Goal: Find specific page/section

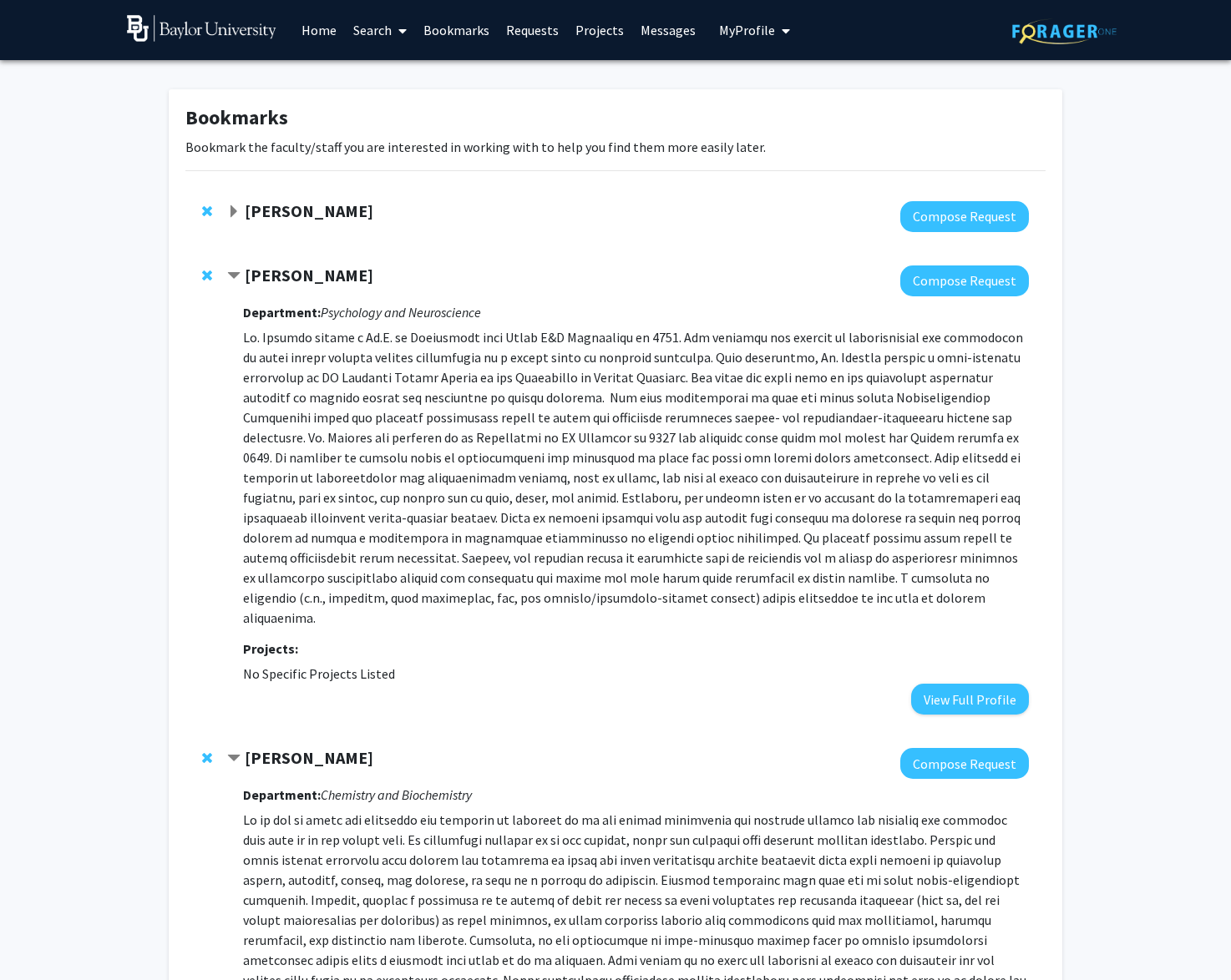
click at [378, 28] on link "Search" at bounding box center [379, 30] width 70 height 59
click at [385, 70] on span "Faculty/Staff" at bounding box center [406, 77] width 123 height 34
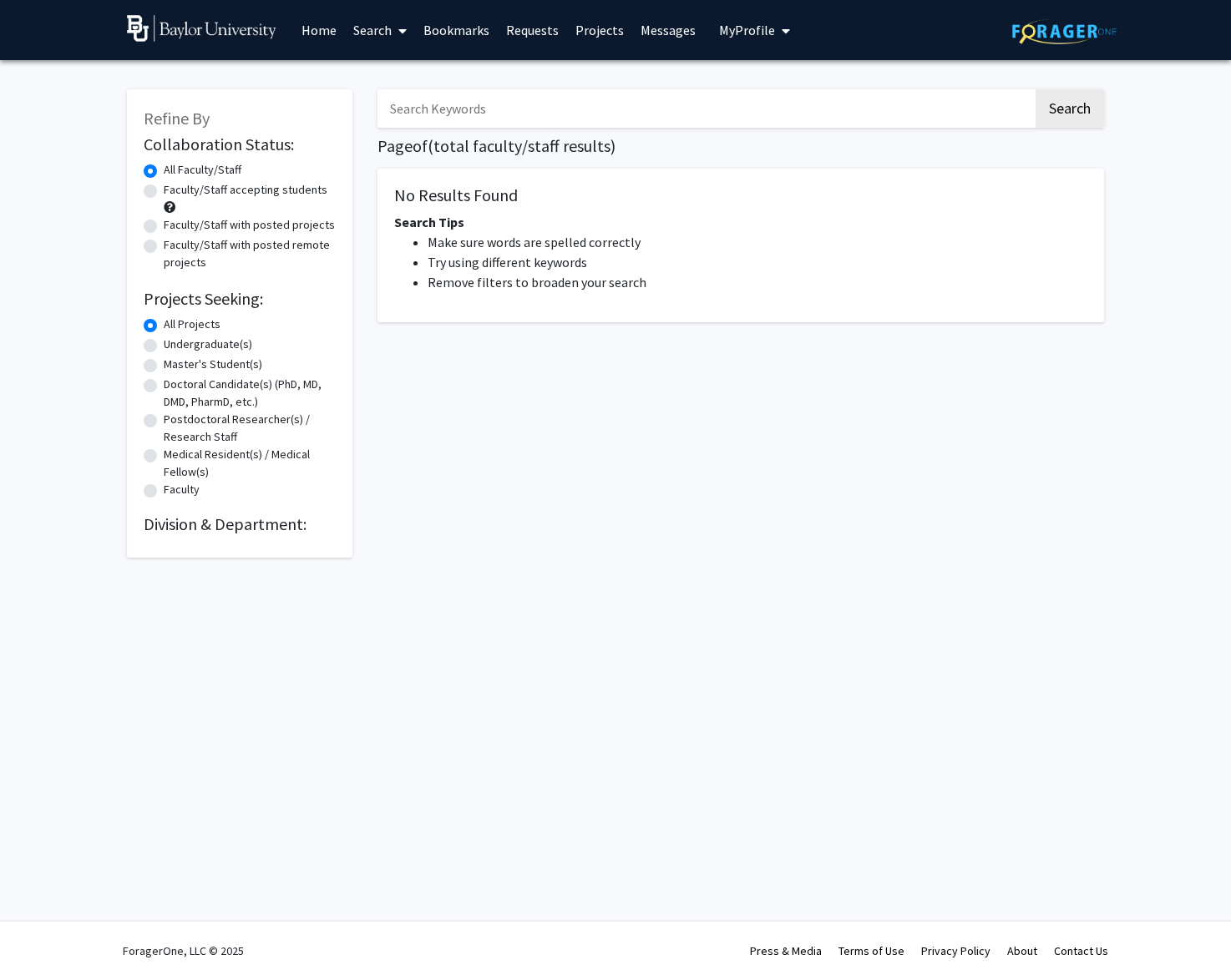
click at [464, 111] on input "Search Keywords" at bounding box center [705, 108] width 655 height 39
click at [1068, 111] on button "Search" at bounding box center [1069, 108] width 68 height 39
click at [1070, 113] on button "Search" at bounding box center [1069, 108] width 68 height 39
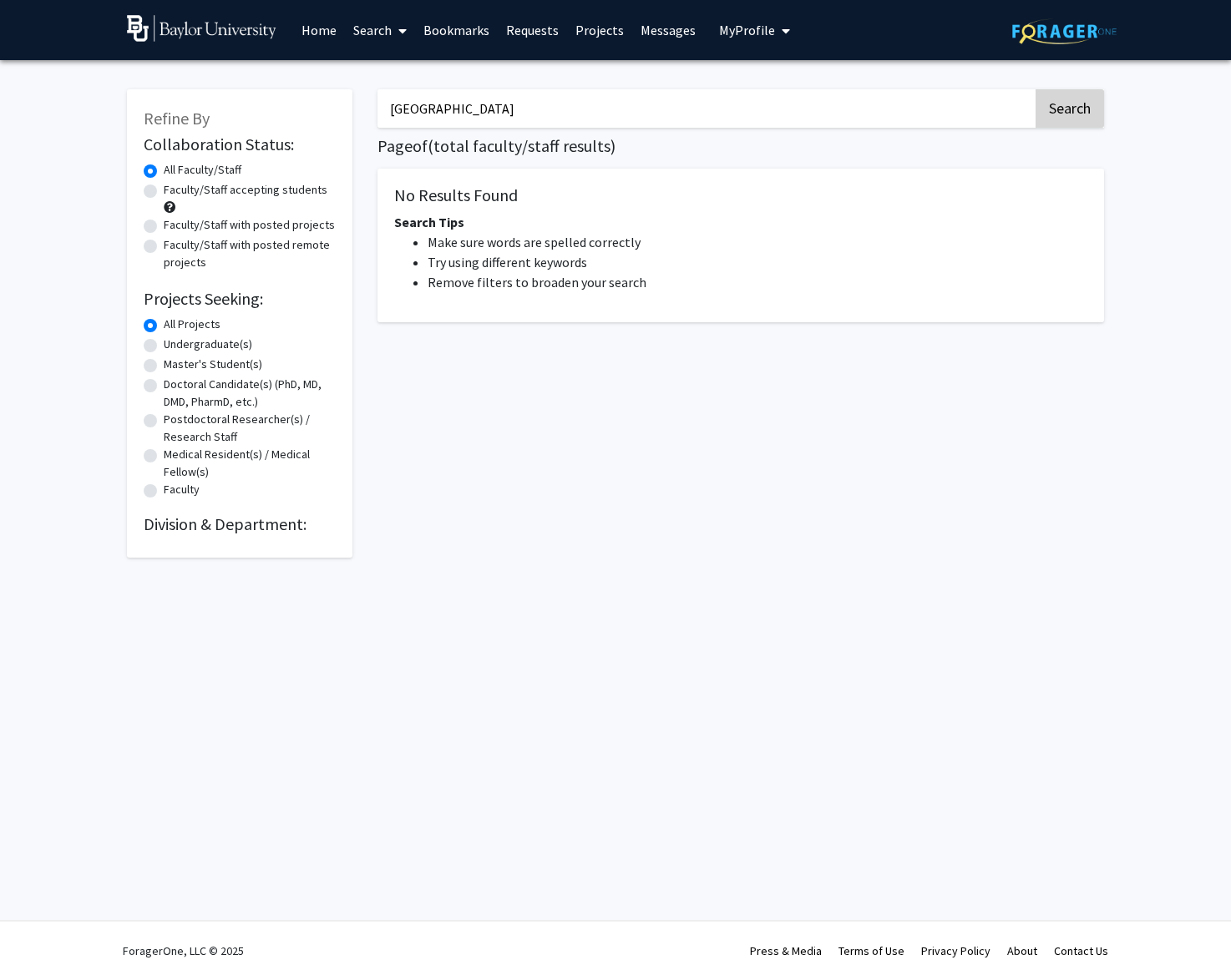
click at [1055, 111] on button "Search" at bounding box center [1069, 108] width 68 height 39
click at [585, 113] on input "[GEOGRAPHIC_DATA]" at bounding box center [705, 108] width 655 height 39
type input "[PERSON_NAME]"
click at [1068, 111] on button "Search" at bounding box center [1069, 108] width 68 height 39
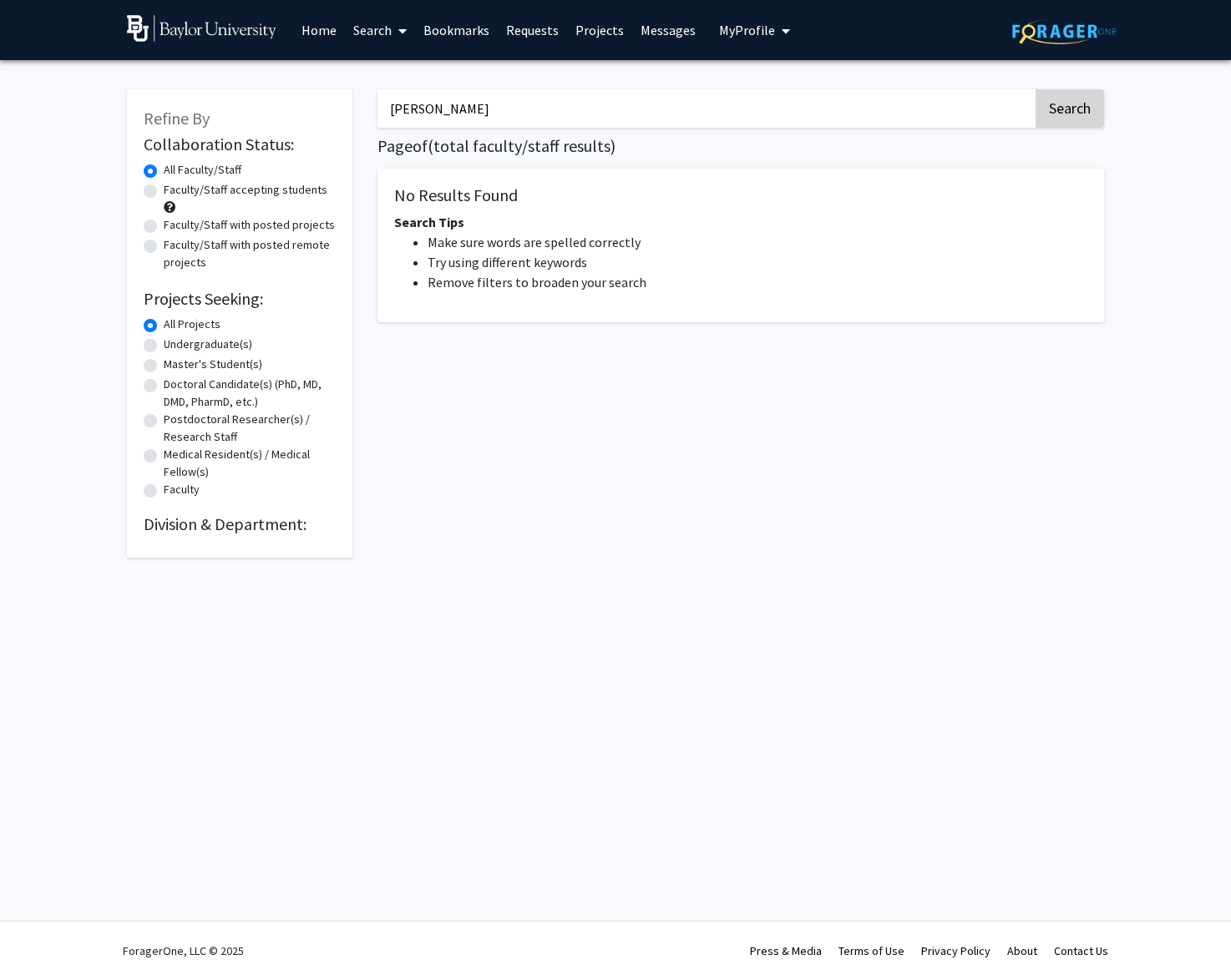
click at [1075, 101] on button "Search" at bounding box center [1069, 108] width 68 height 39
